Goal: Information Seeking & Learning: Understand process/instructions

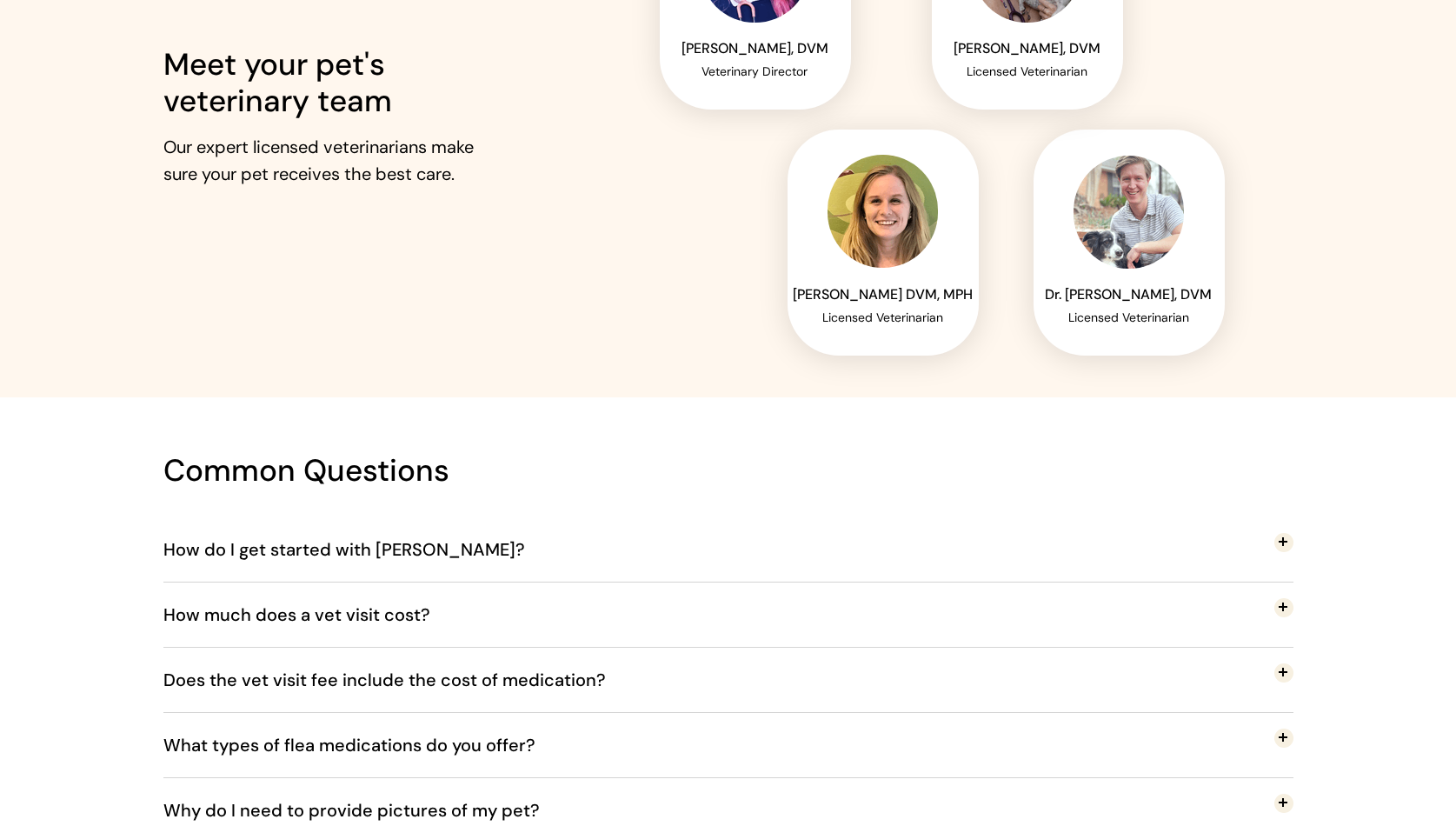
scroll to position [3646, 0]
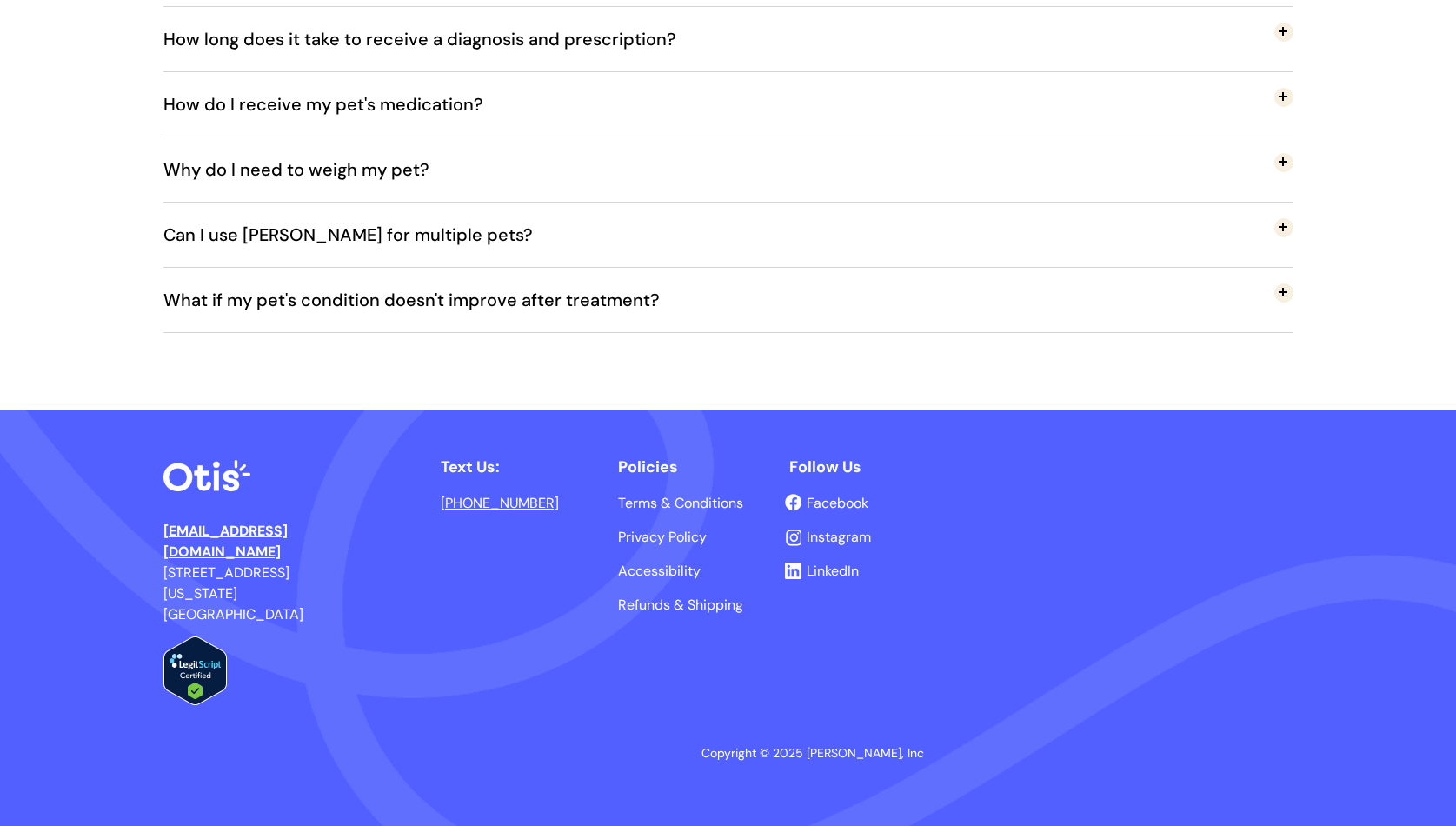
click at [202, 476] on img at bounding box center [206, 475] width 87 height 31
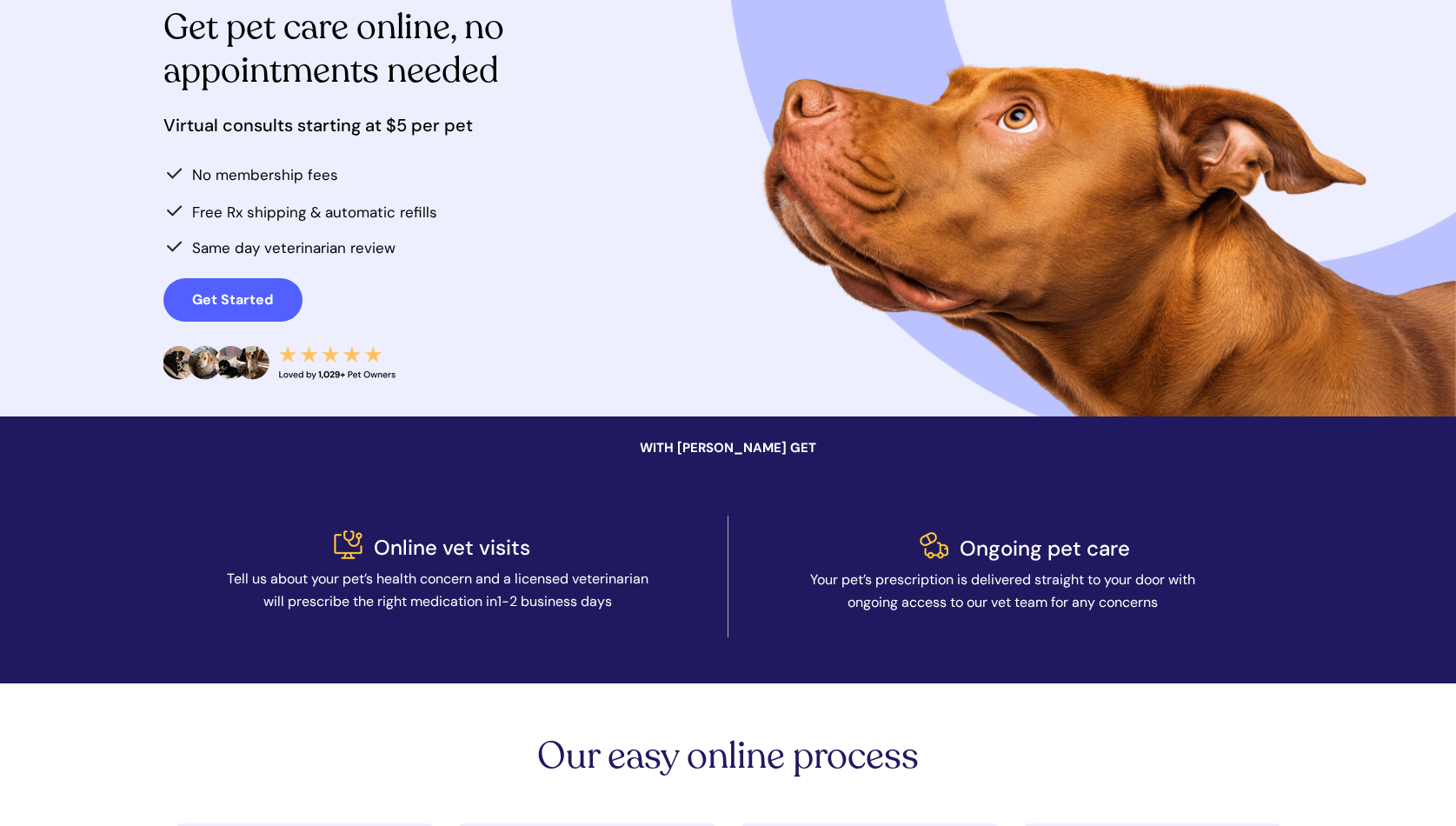
scroll to position [0, 0]
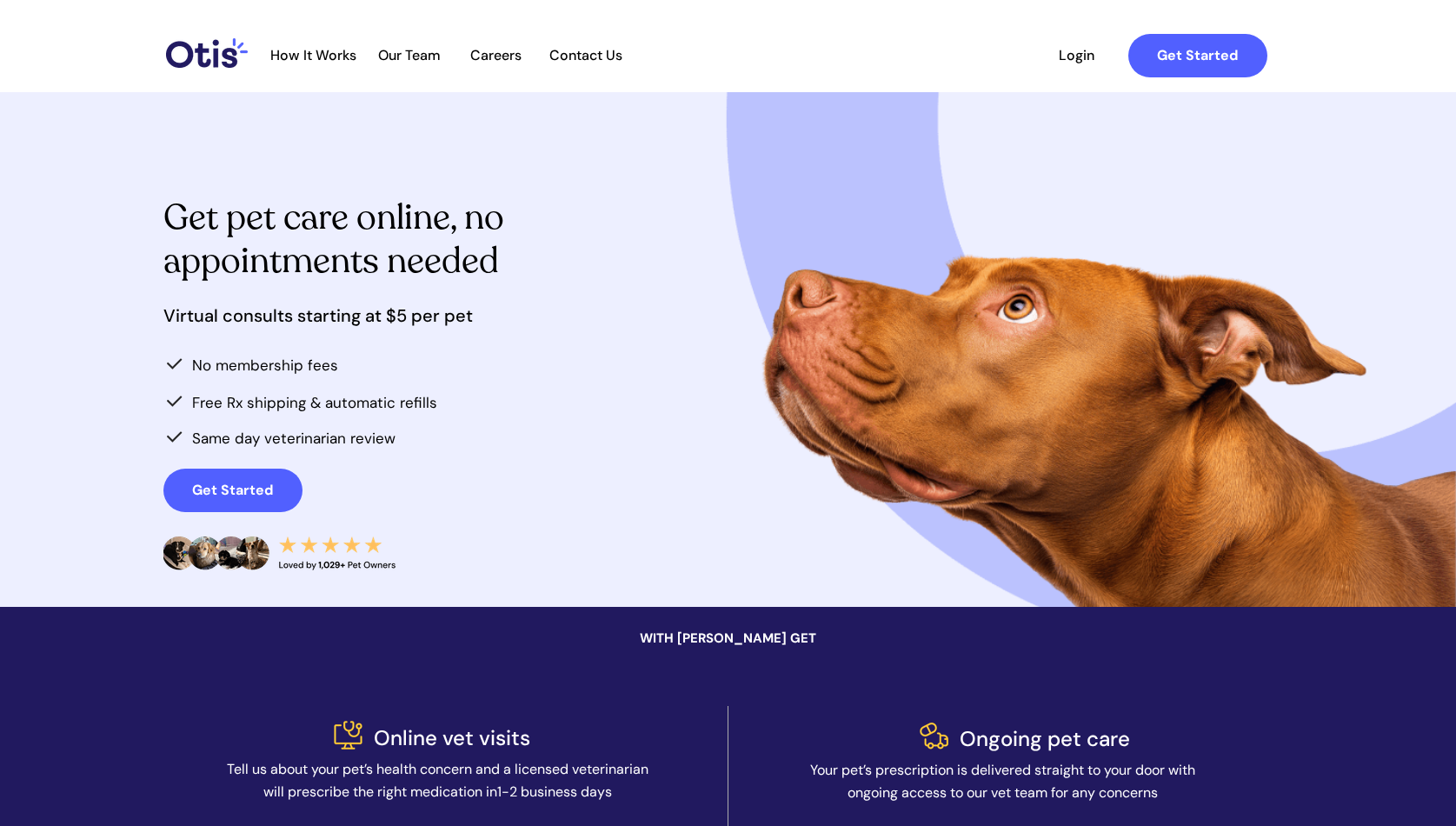
click at [209, 68] on div at bounding box center [728, 46] width 1130 height 92
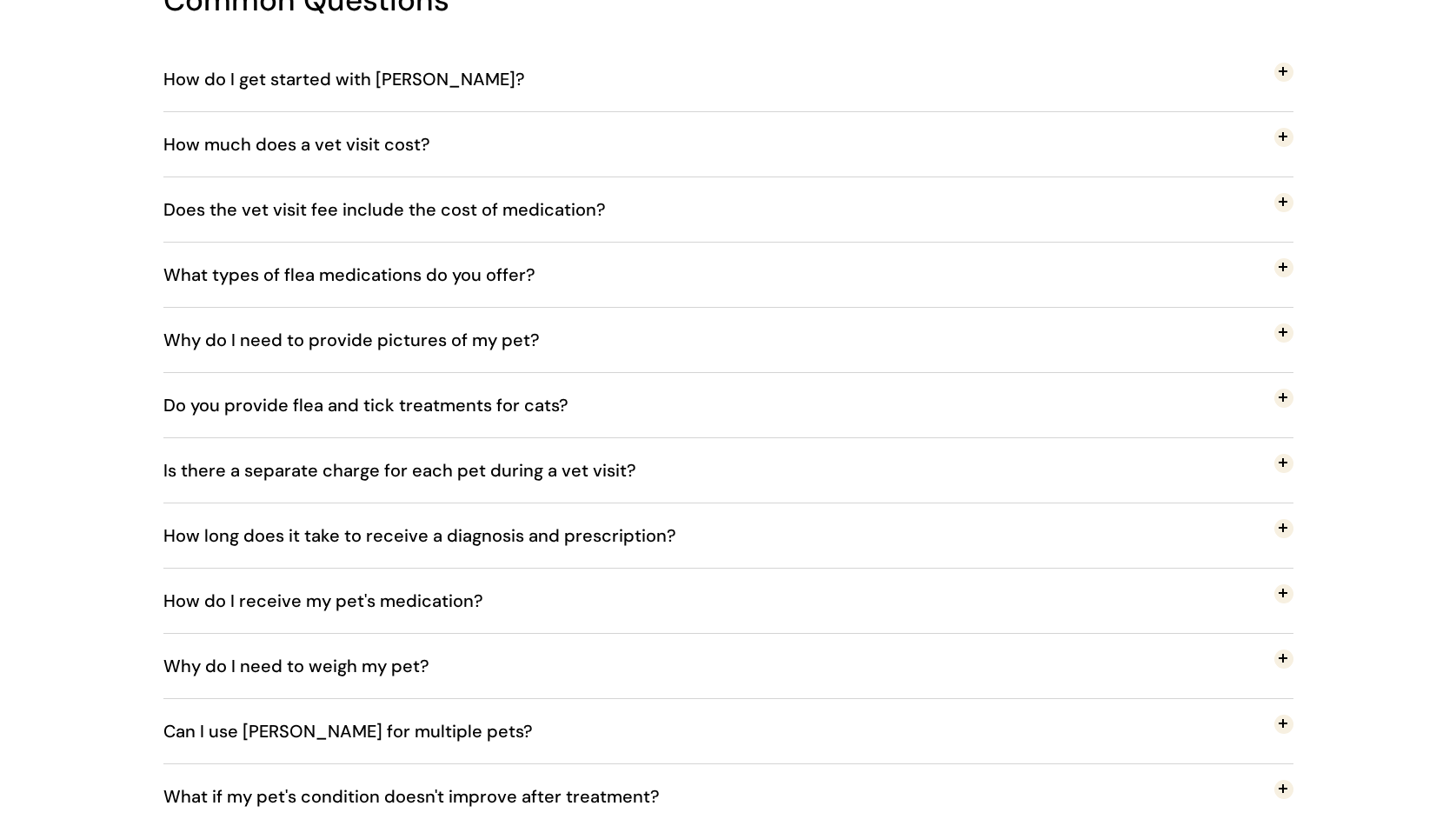
scroll to position [3646, 0]
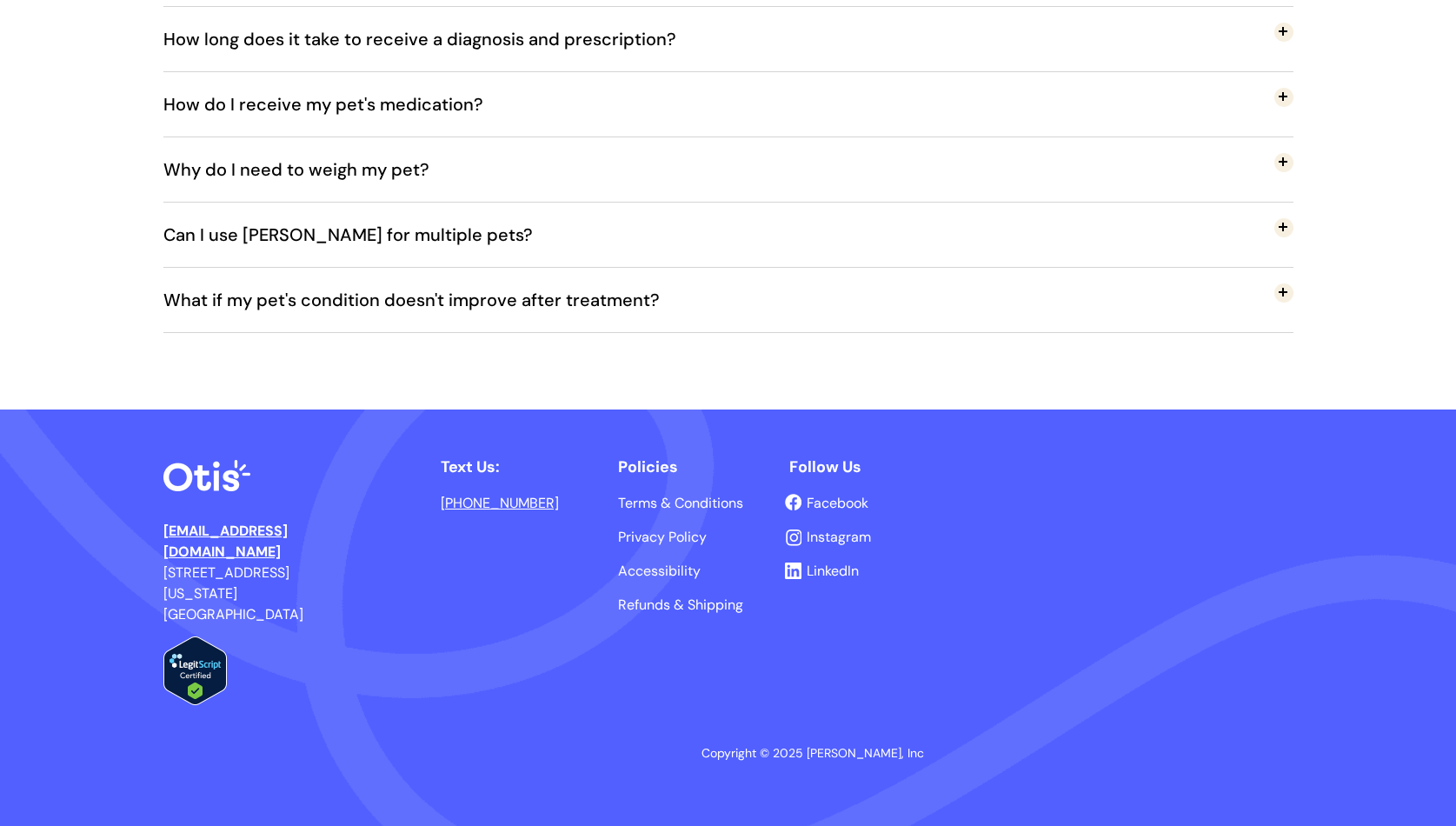
click at [211, 479] on img at bounding box center [206, 475] width 87 height 31
click at [718, 500] on span "Terms & Conditions" at bounding box center [681, 503] width 126 height 19
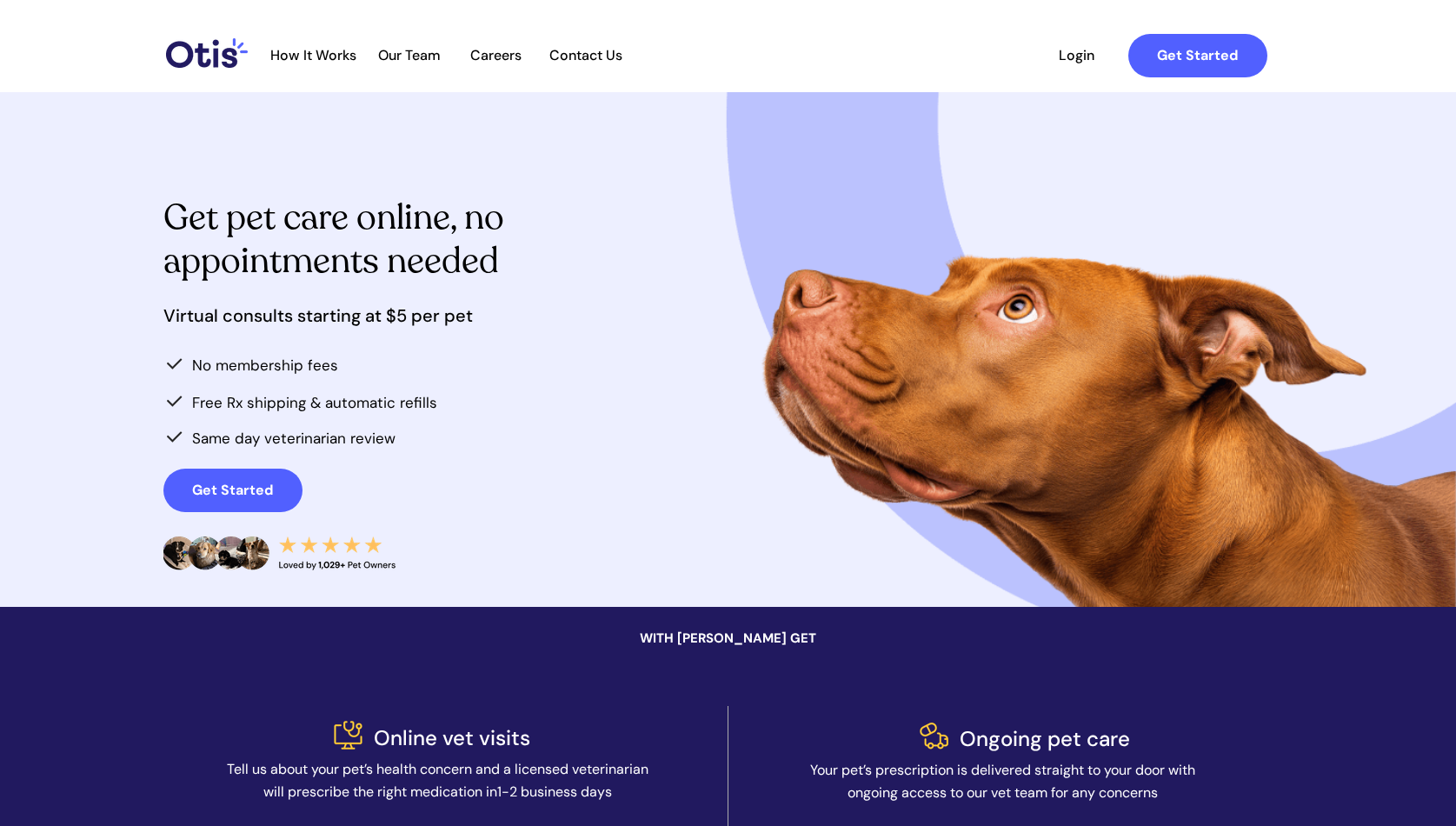
click at [307, 53] on span "How It Works" at bounding box center [313, 55] width 103 height 17
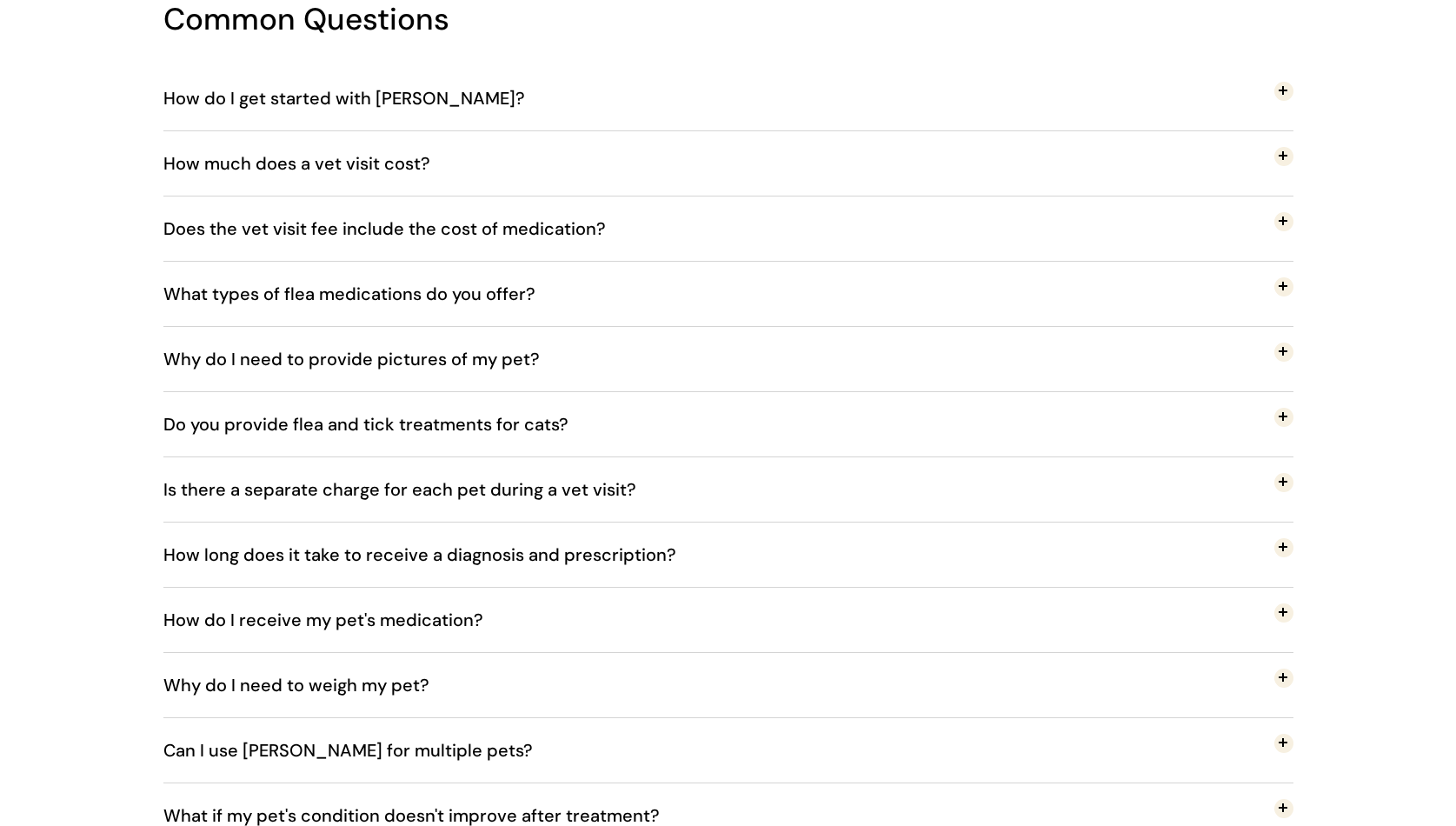
scroll to position [3646, 0]
